Goal: Communication & Community: Ask a question

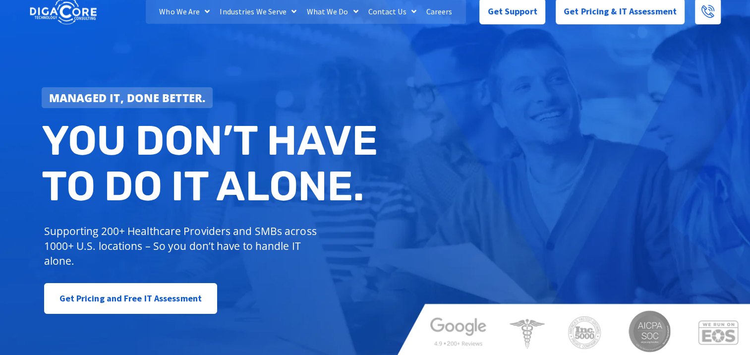
scroll to position [17, 0]
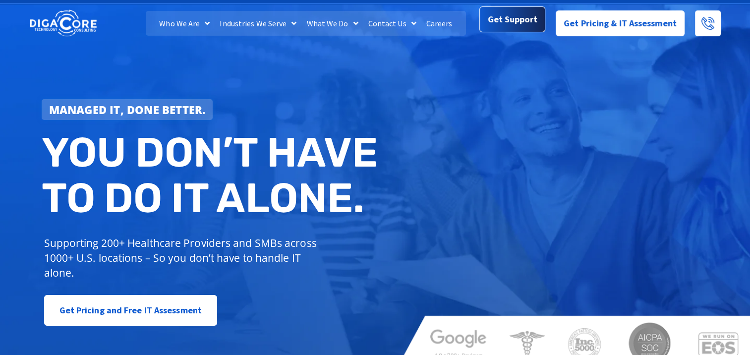
click at [526, 15] on span "Get Support" at bounding box center [512, 19] width 50 height 20
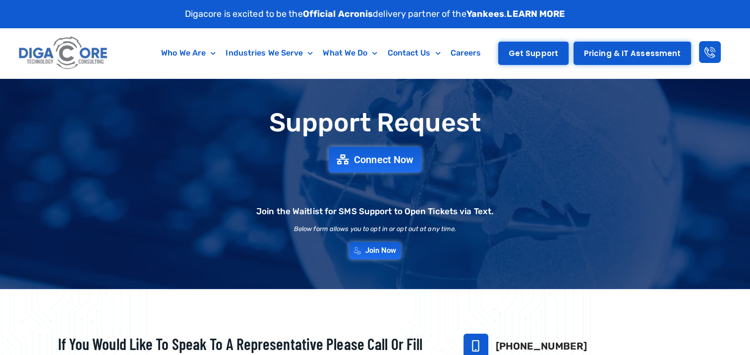
click at [543, 54] on span "Get Support" at bounding box center [533, 53] width 50 height 7
click at [538, 50] on span "Get Support" at bounding box center [533, 53] width 50 height 7
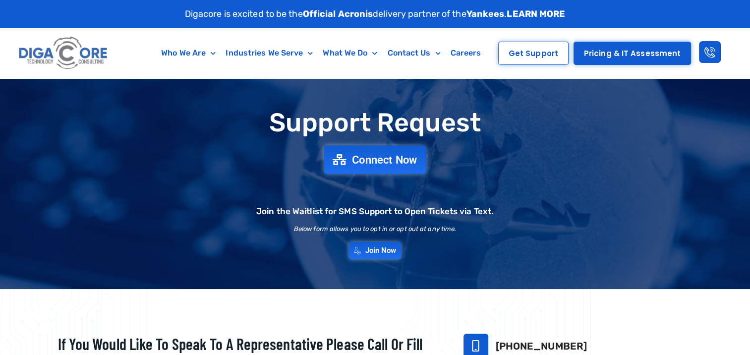
click at [399, 157] on span "Connect Now" at bounding box center [384, 159] width 65 height 11
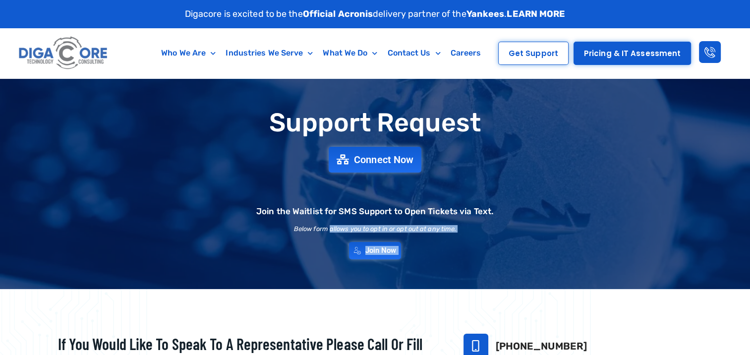
scroll to position [31, 0]
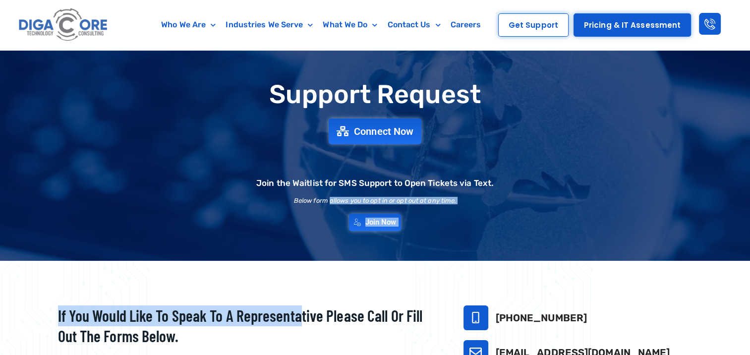
drag, startPoint x: 330, startPoint y: 230, endPoint x: 279, endPoint y: 353, distance: 133.3
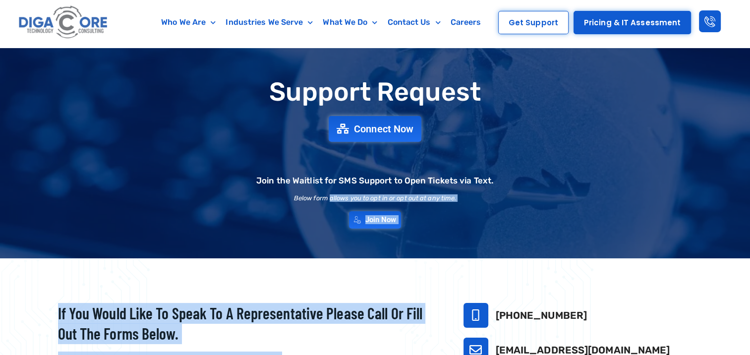
scroll to position [0, 0]
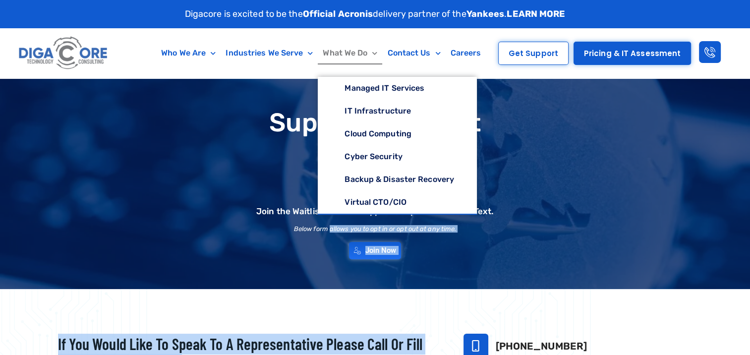
click at [359, 55] on link "What We Do" at bounding box center [350, 53] width 64 height 23
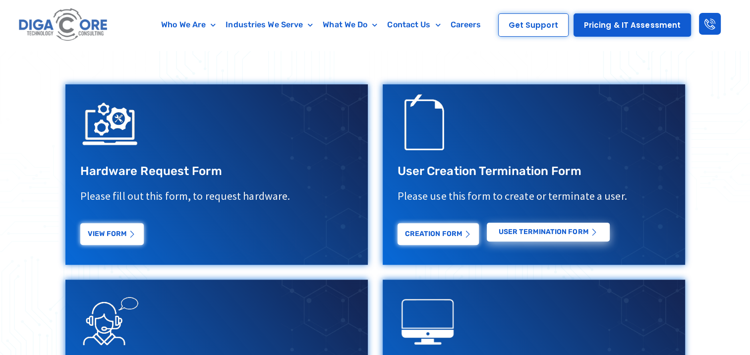
scroll to position [344, 0]
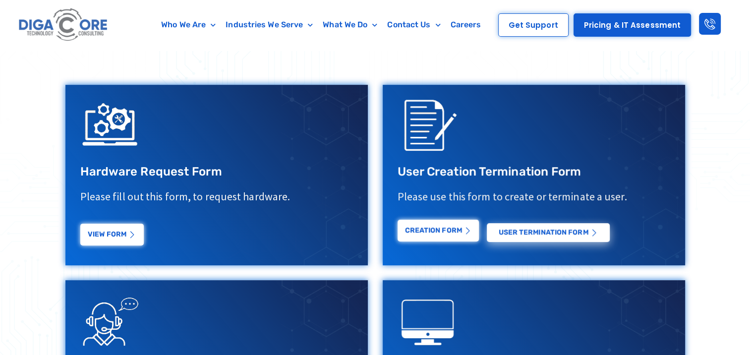
click at [450, 236] on link "Creation Form" at bounding box center [437, 230] width 81 height 22
